Goal: Navigation & Orientation: Find specific page/section

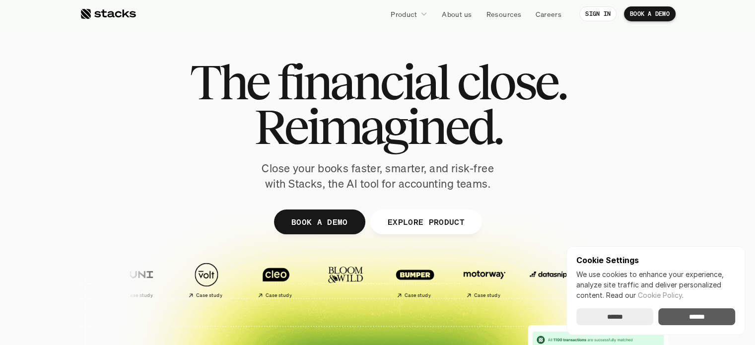
click at [680, 313] on input "******" at bounding box center [696, 316] width 77 height 17
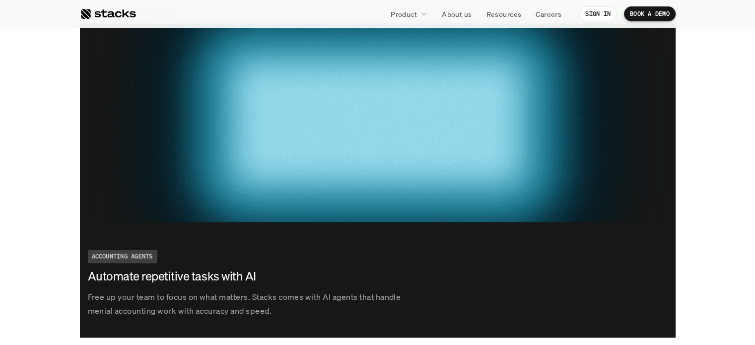
scroll to position [1812, 0]
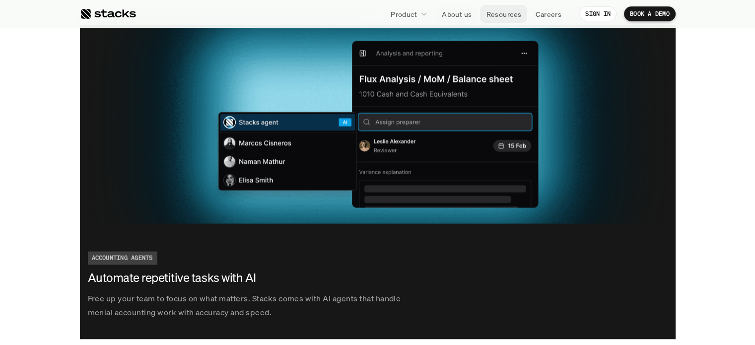
click at [520, 9] on link "Resources" at bounding box center [503, 14] width 47 height 18
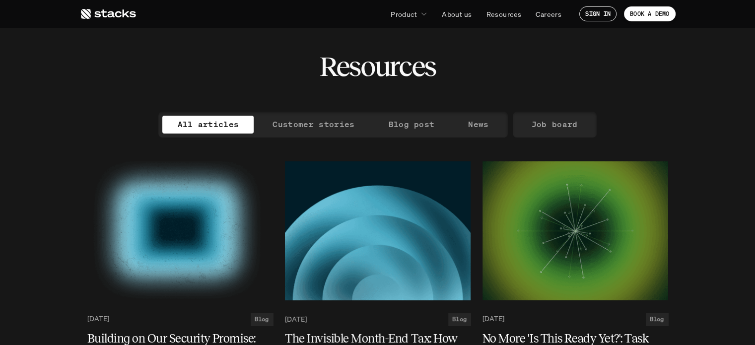
scroll to position [17, 0]
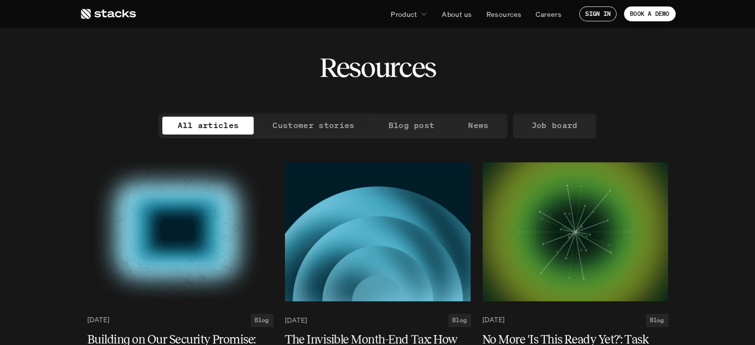
click at [317, 119] on p "Customer stories" at bounding box center [313, 125] width 82 height 14
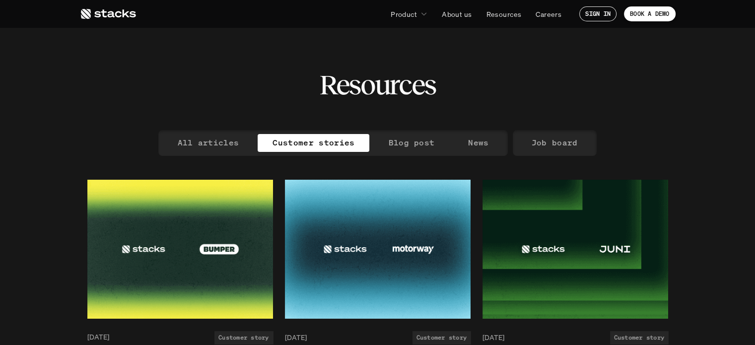
click at [126, 18] on icon at bounding box center [108, 14] width 56 height 12
